Goal: Task Accomplishment & Management: Use online tool/utility

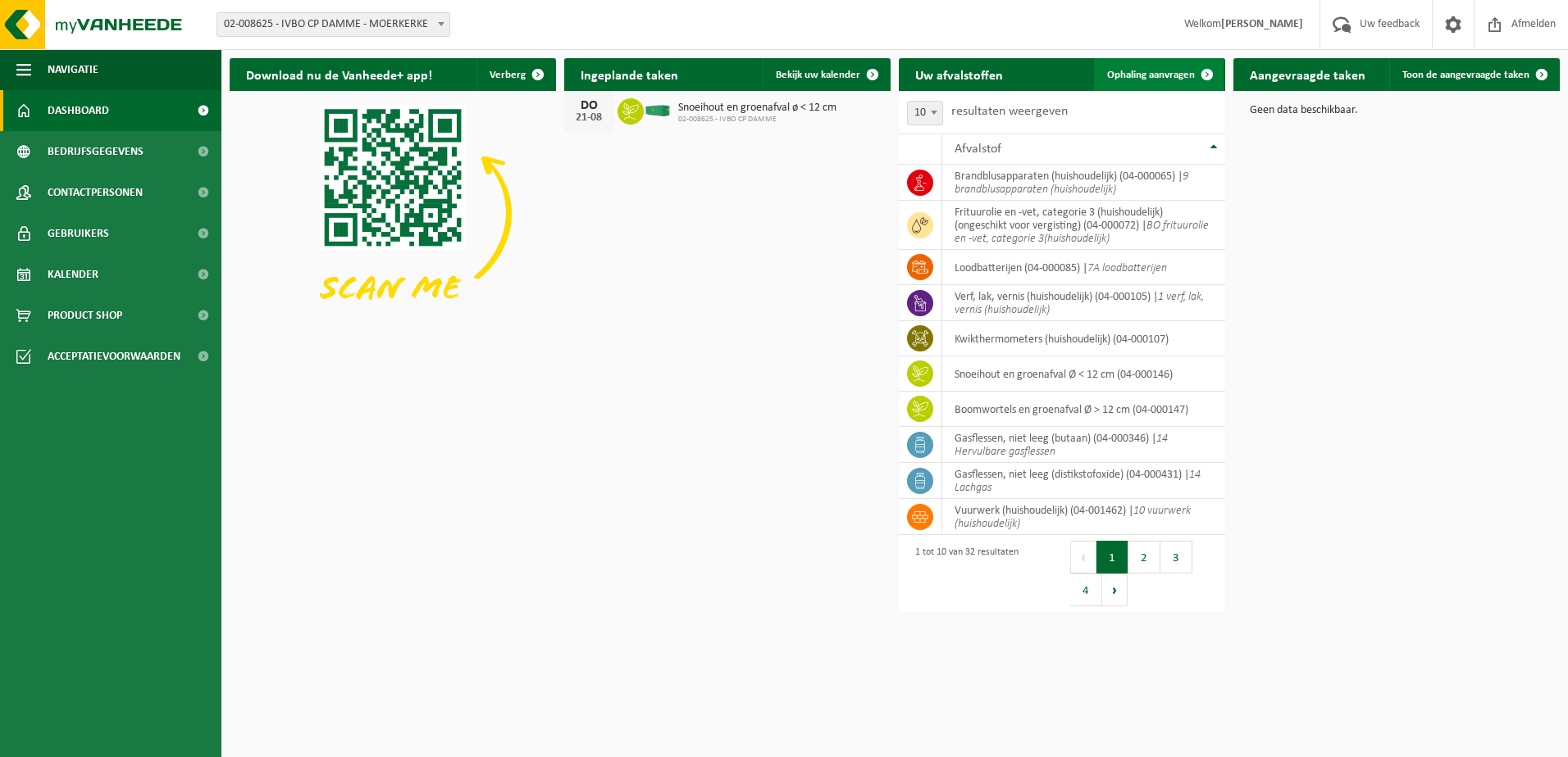
click at [1191, 76] on span at bounding box center [1207, 74] width 33 height 33
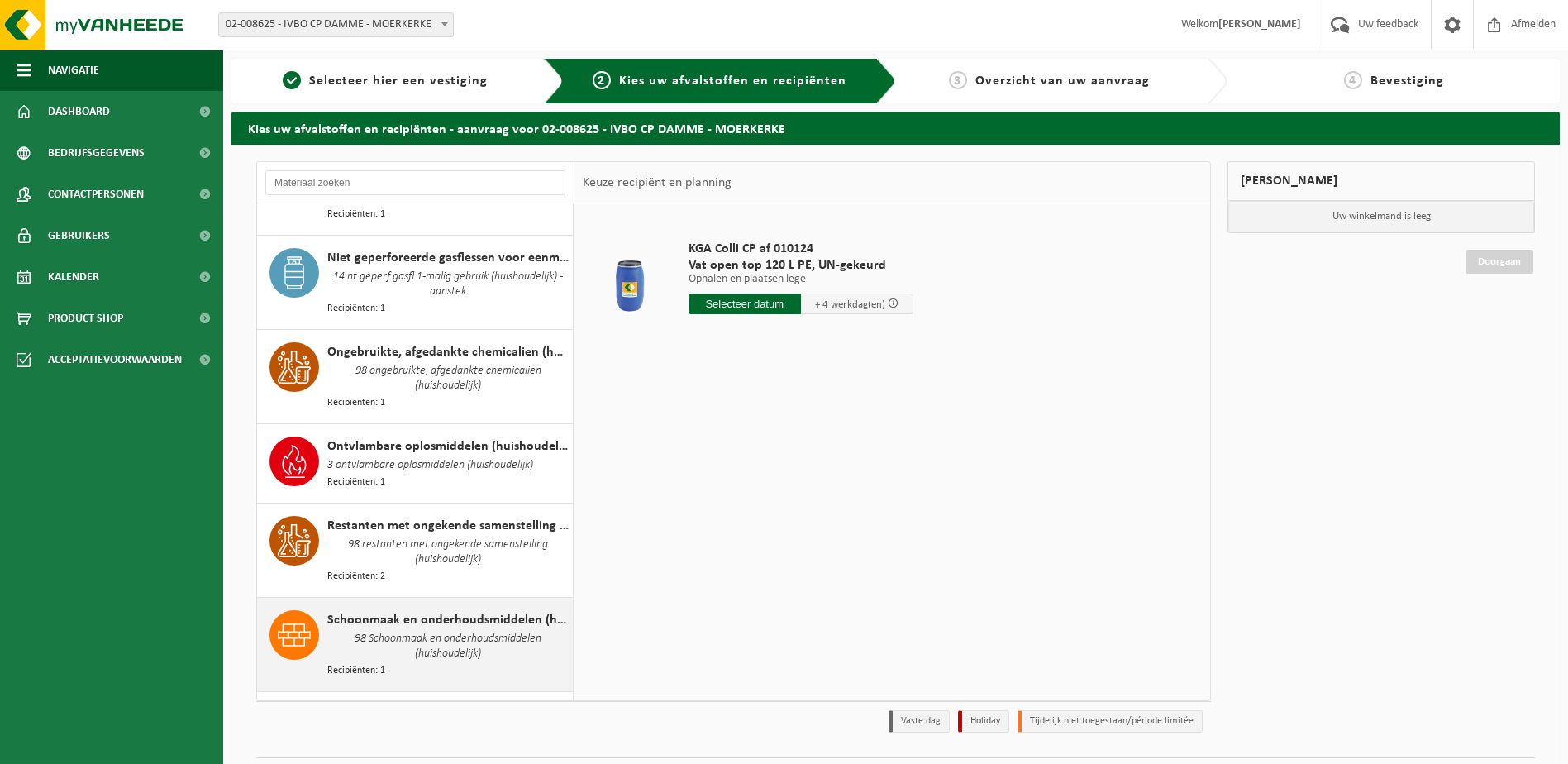
scroll to position [1654, 0]
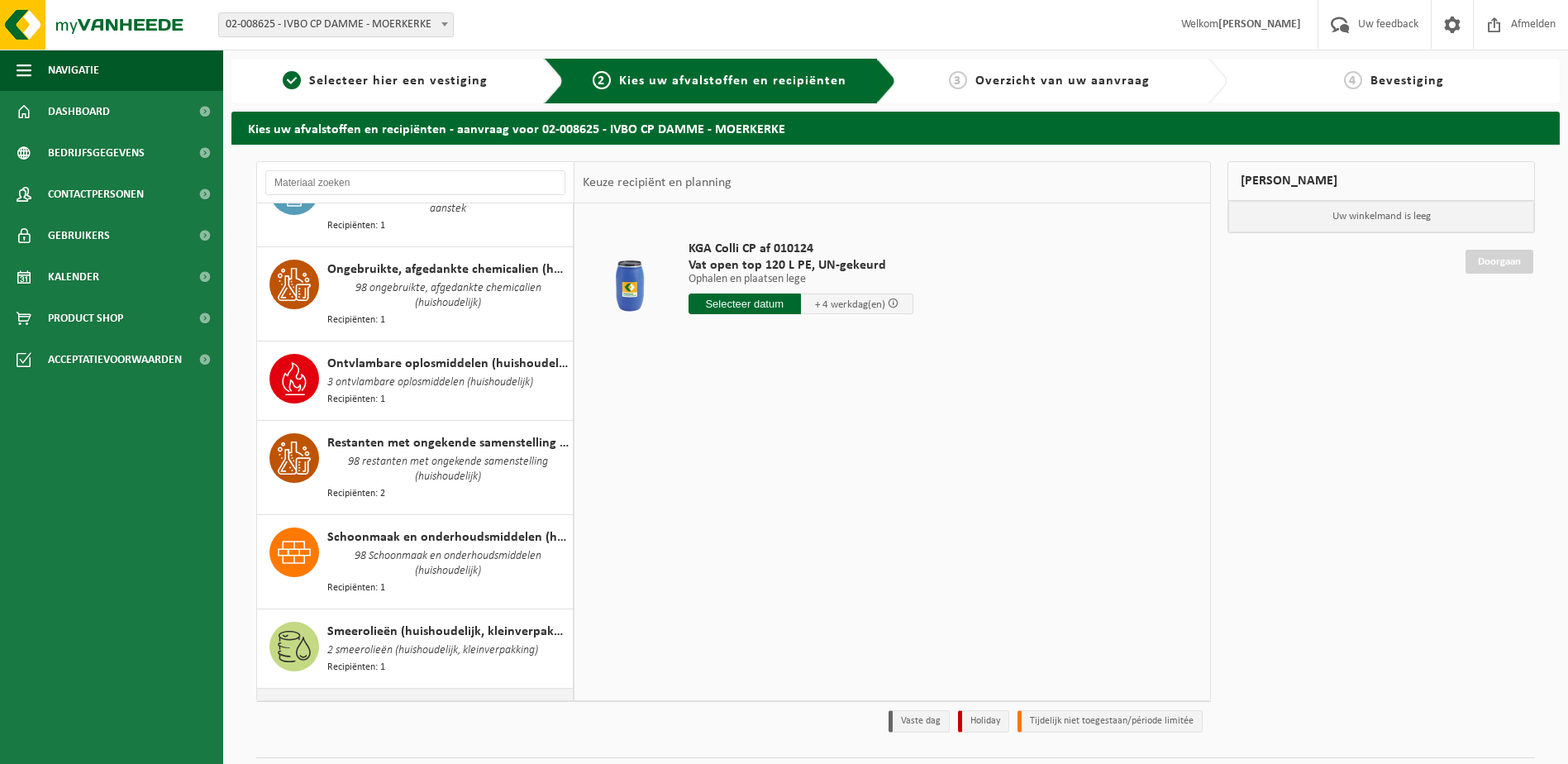
click at [374, 701] on div "Snoeihout en groenafval Ø < 12 cm Recipiënten: 1" at bounding box center [448, 726] width 242 height 49
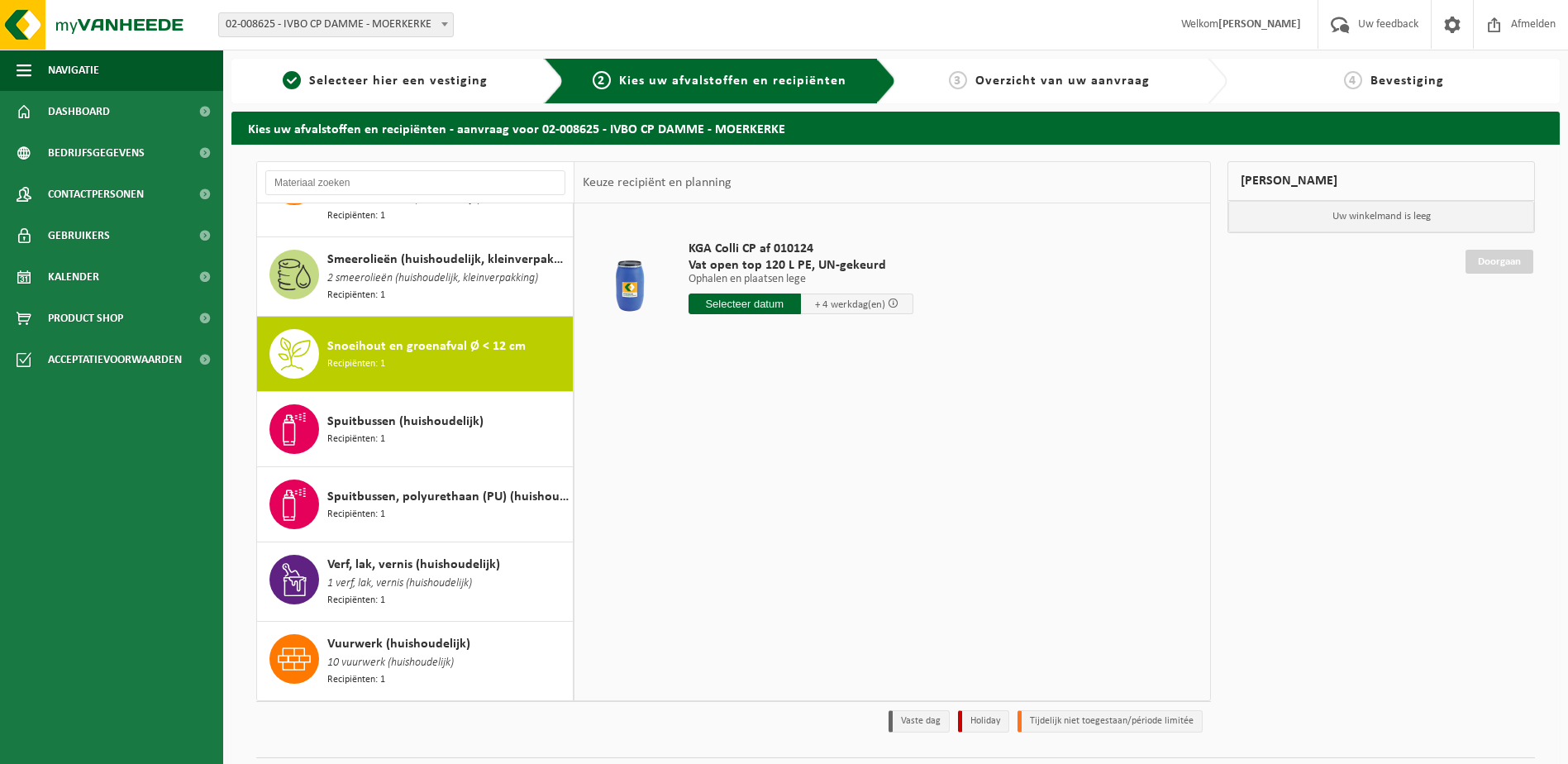
scroll to position [2046, 0]
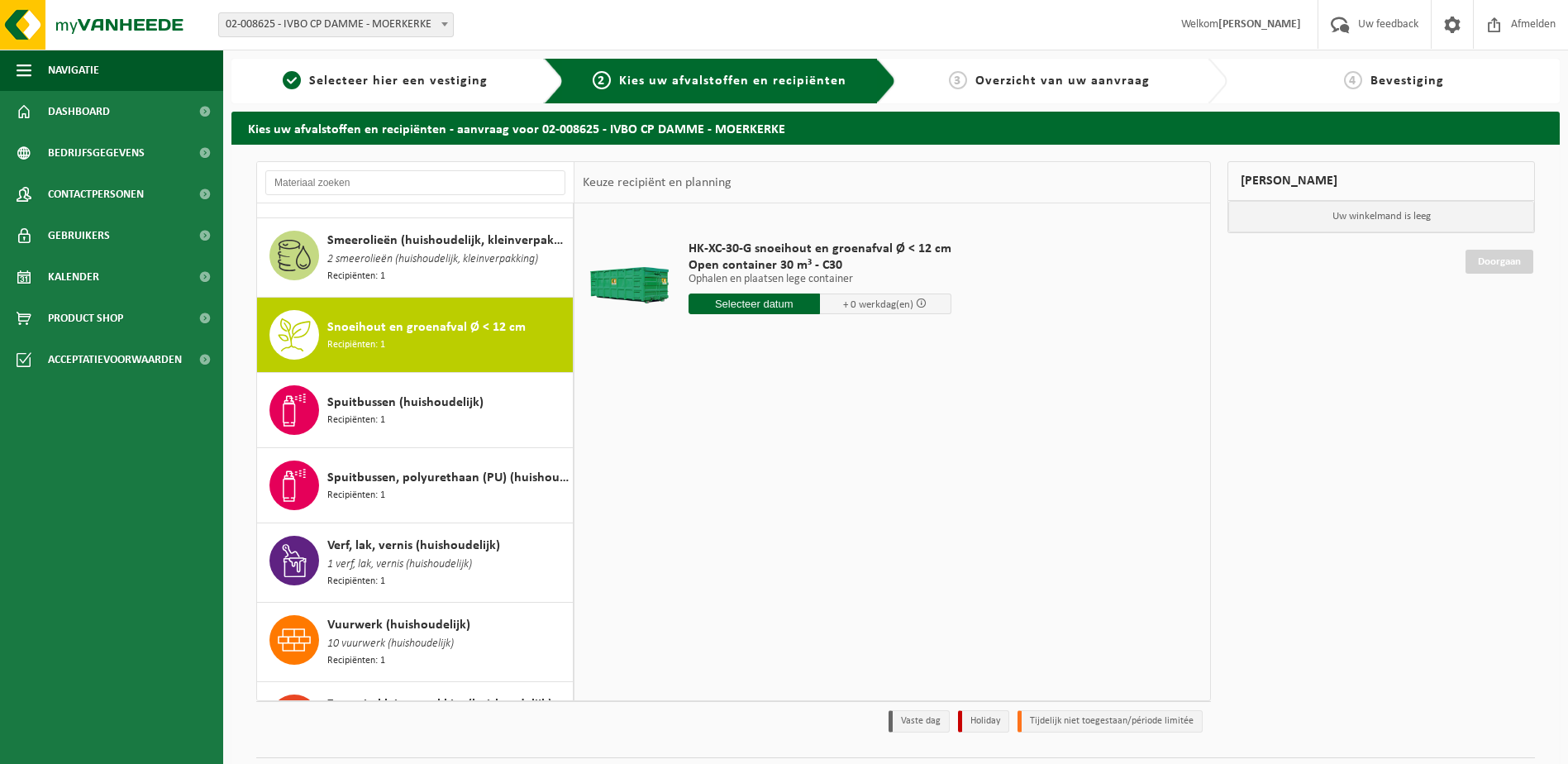
click at [767, 307] on input "text" at bounding box center [754, 304] width 132 height 20
click at [825, 478] on div "22" at bounding box center [820, 477] width 29 height 26
type input "Van 2025-08-22"
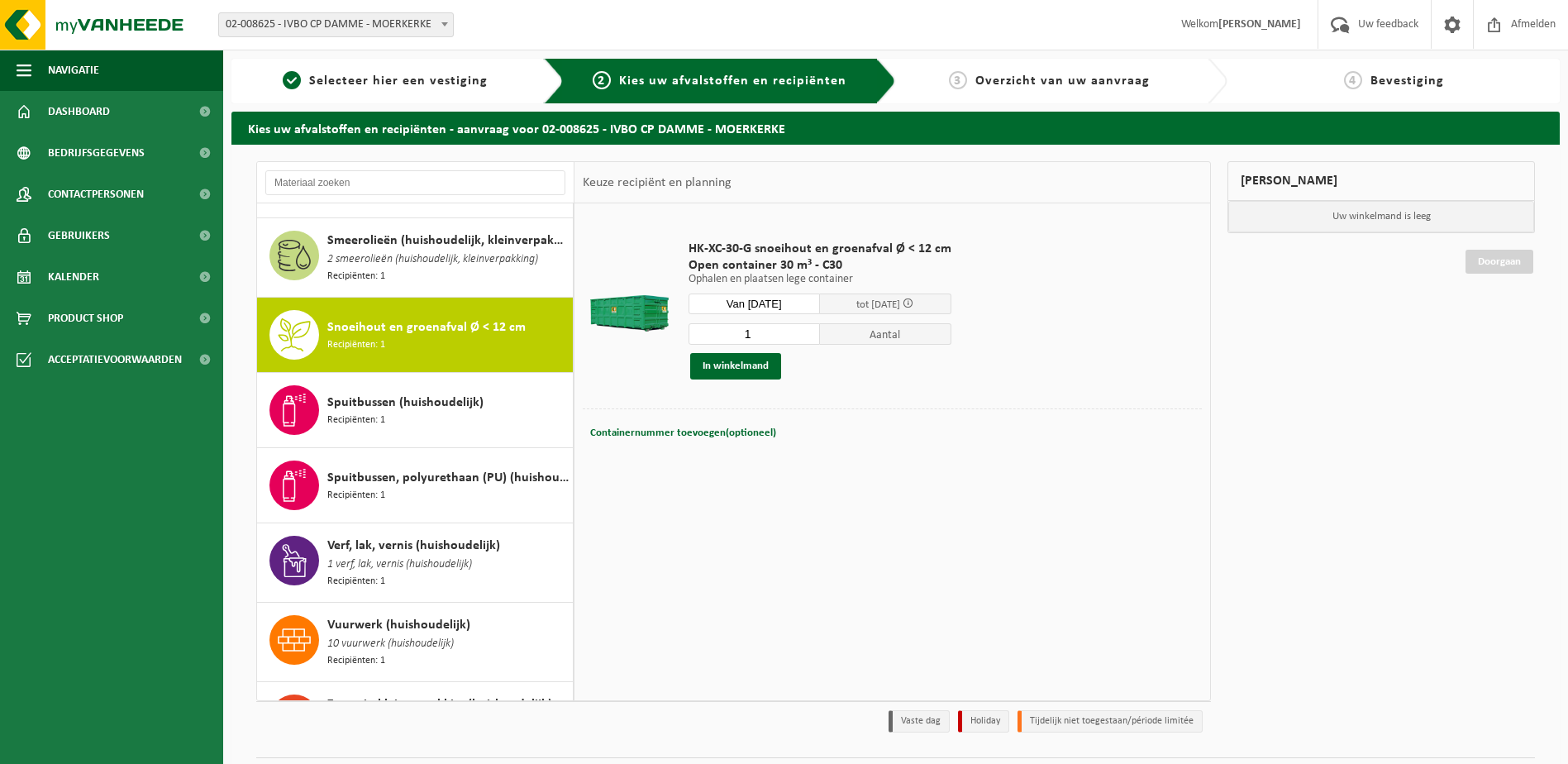
click at [858, 457] on td "Containernummer toevoegen(optioneel) Annuleren" at bounding box center [893, 436] width 619 height 57
click at [744, 372] on button "In winkelmand" at bounding box center [736, 366] width 91 height 26
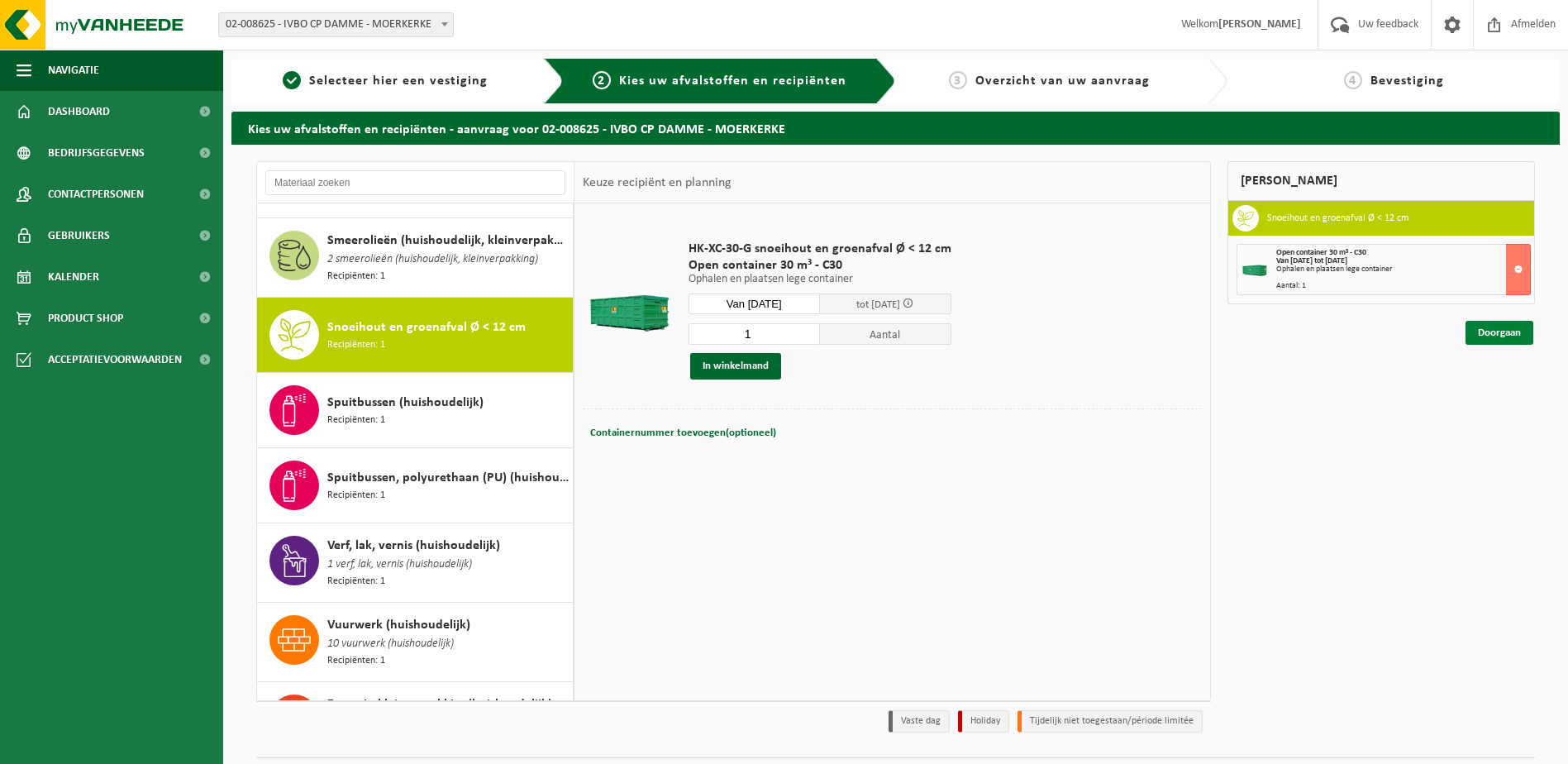
click at [1502, 335] on link "Doorgaan" at bounding box center [1500, 333] width 68 height 24
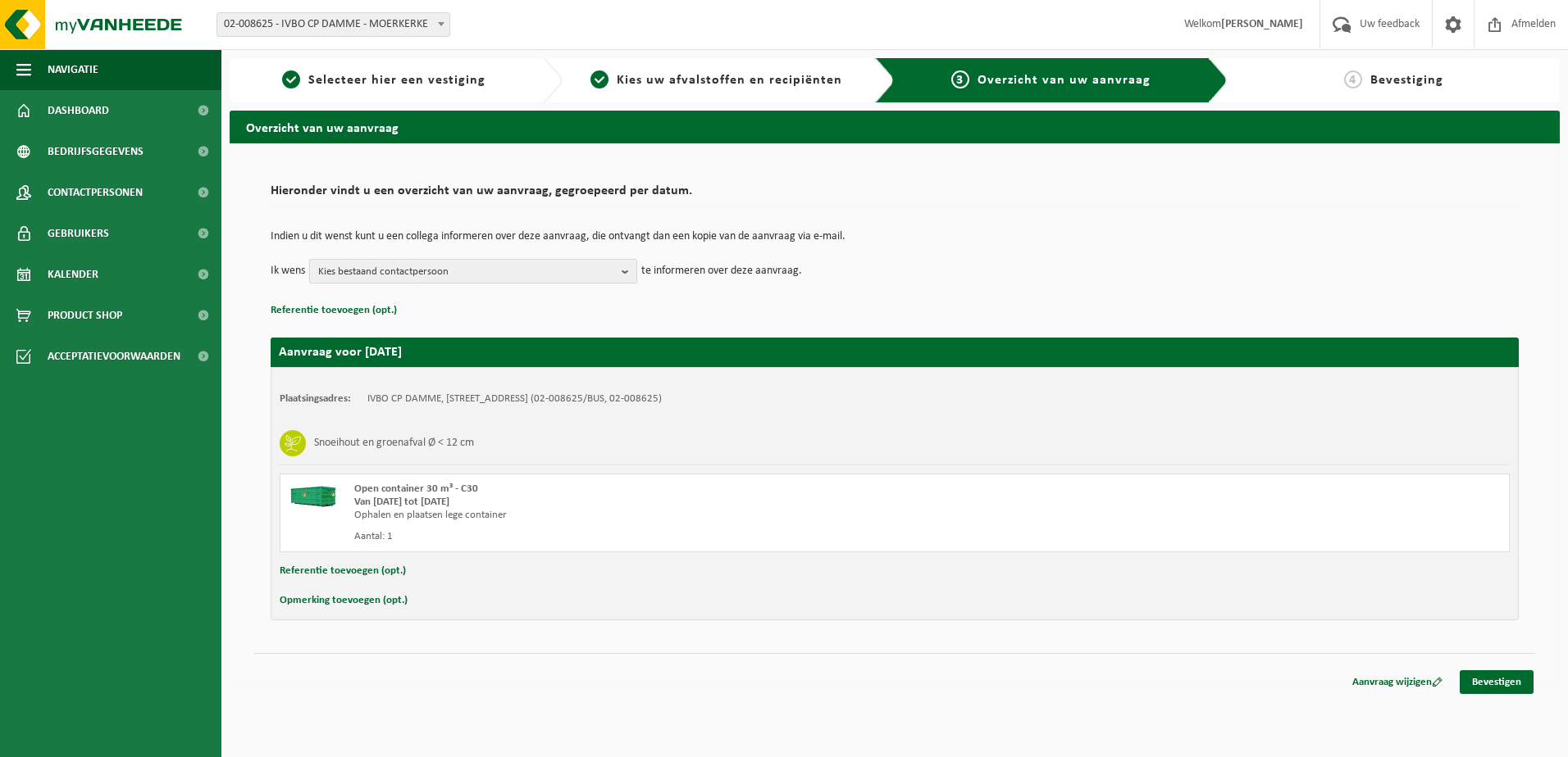
click at [513, 274] on span "Kies bestaand contactpersoon" at bounding box center [466, 272] width 297 height 24
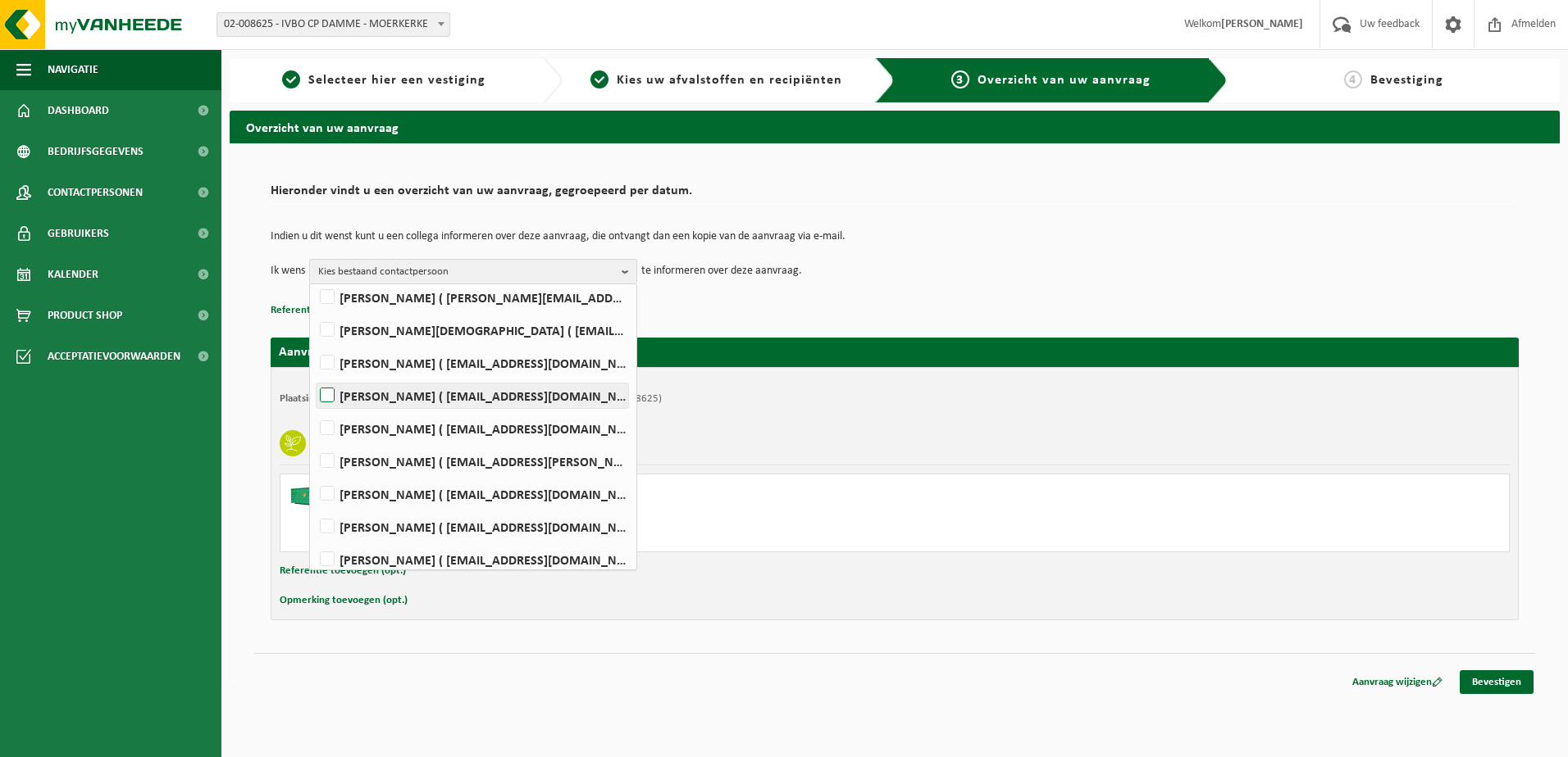
scroll to position [206, 0]
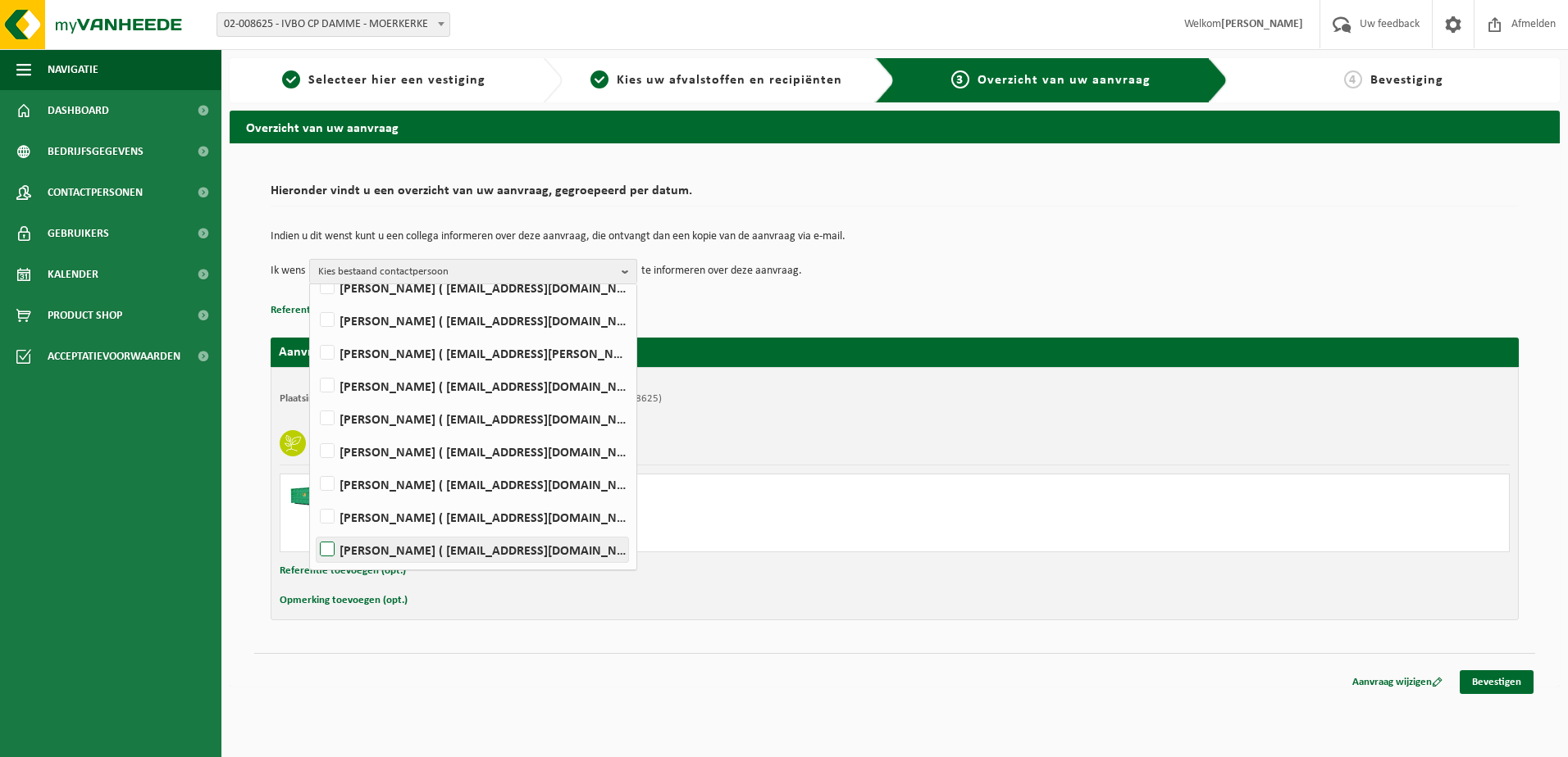
click at [427, 547] on label "KOEN VANNEVEL ( koen.vannevel@damme.be )" at bounding box center [472, 549] width 311 height 24
click at [314, 529] on input "KOEN VANNEVEL ( koen.vannevel@damme.be )" at bounding box center [313, 528] width 1 height 1
checkbox input "true"
click at [1078, 299] on div "Indien u dit wenst kunt u een collega informeren over deze aanvraag, die ontvan…" at bounding box center [895, 257] width 1248 height 85
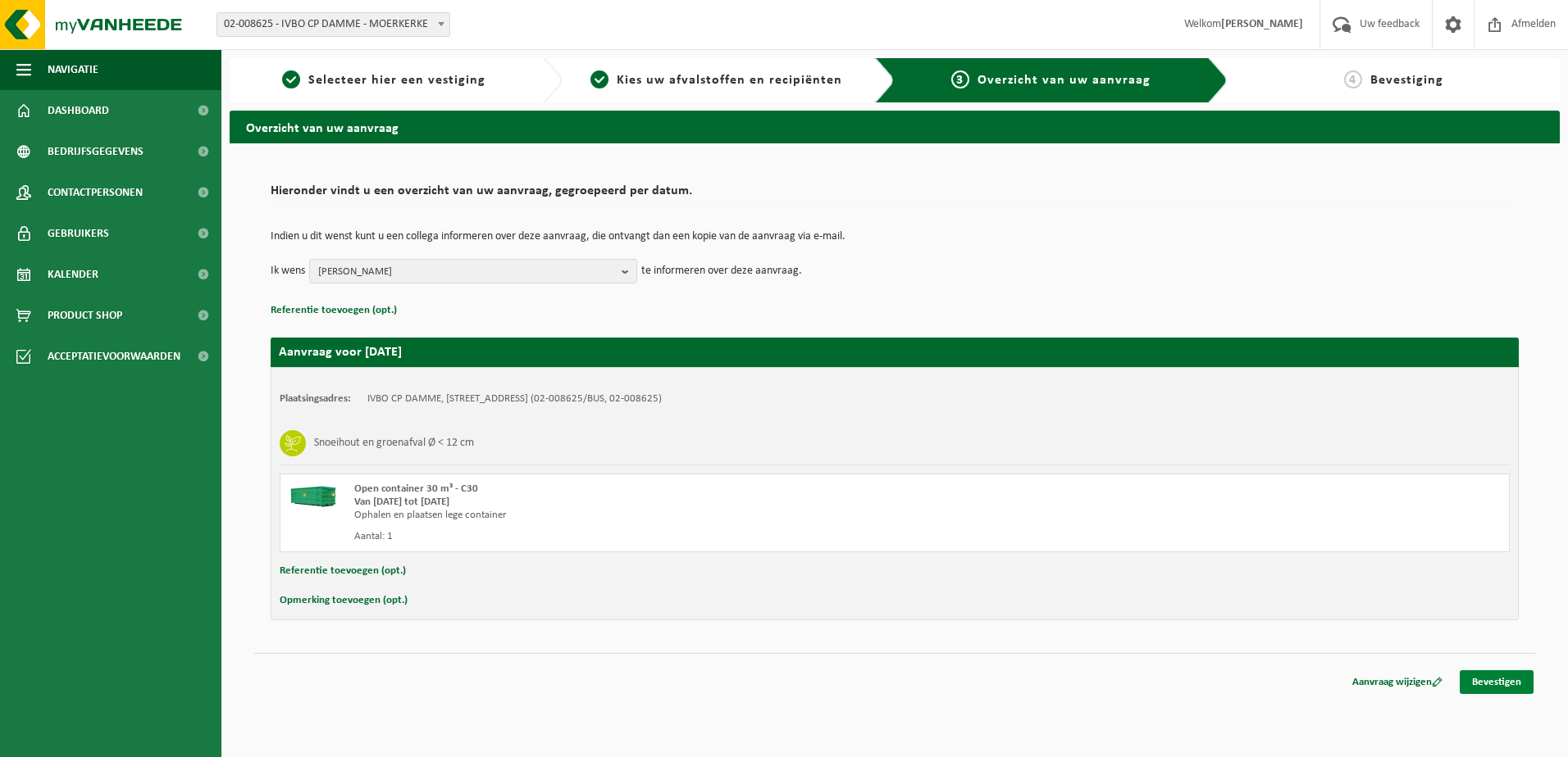
click at [1491, 683] on link "Bevestigen" at bounding box center [1496, 682] width 74 height 24
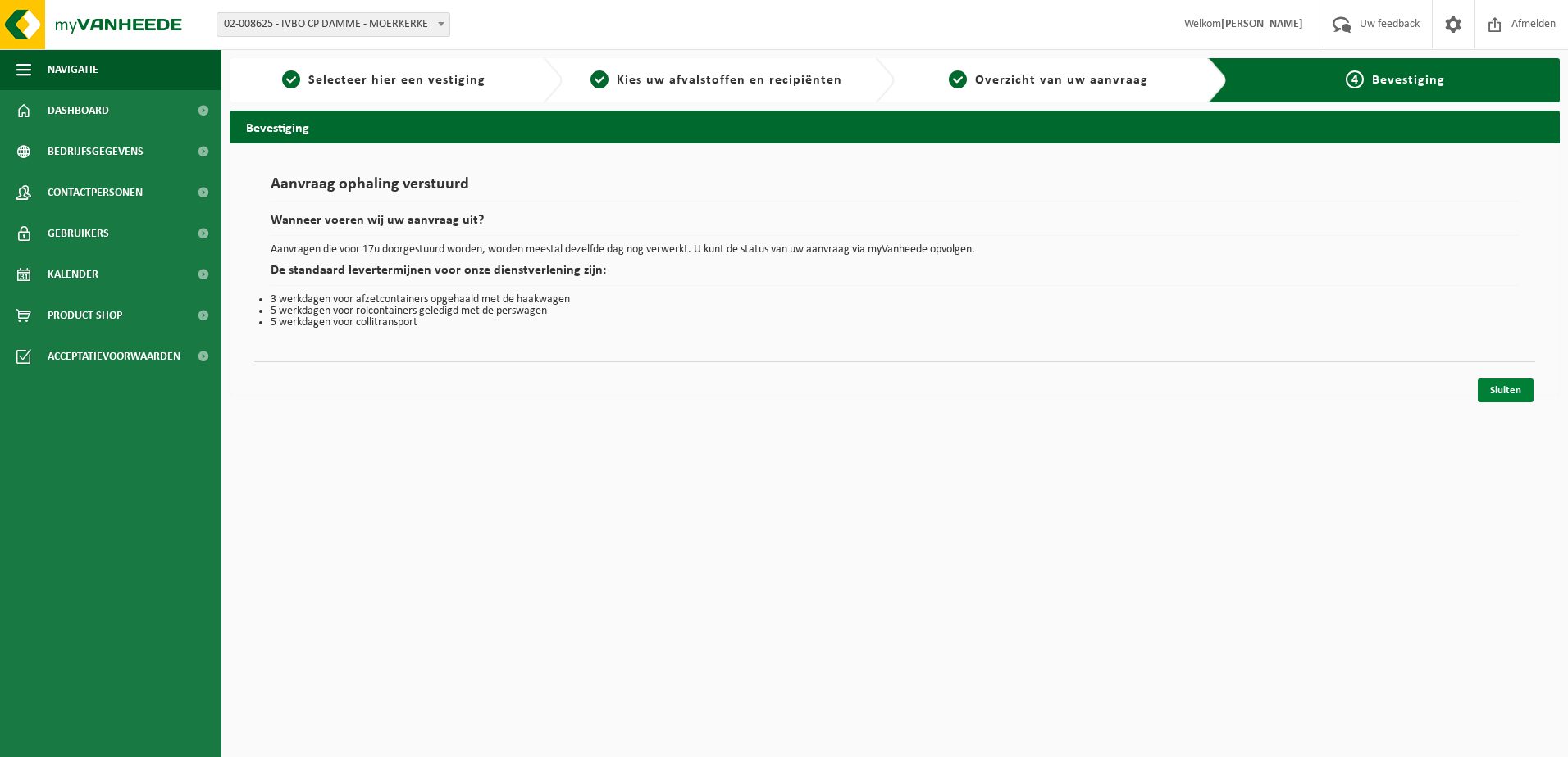
click at [1493, 389] on link "Sluiten" at bounding box center [1506, 390] width 56 height 24
